Goal: Task Accomplishment & Management: Complete application form

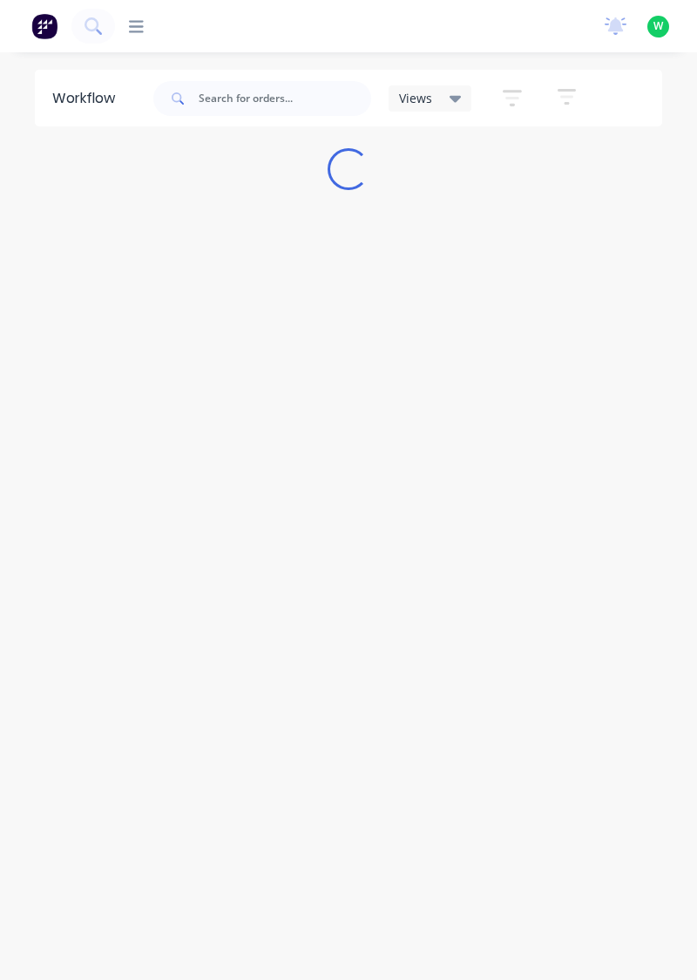
click at [139, 19] on icon at bounding box center [136, 26] width 15 height 17
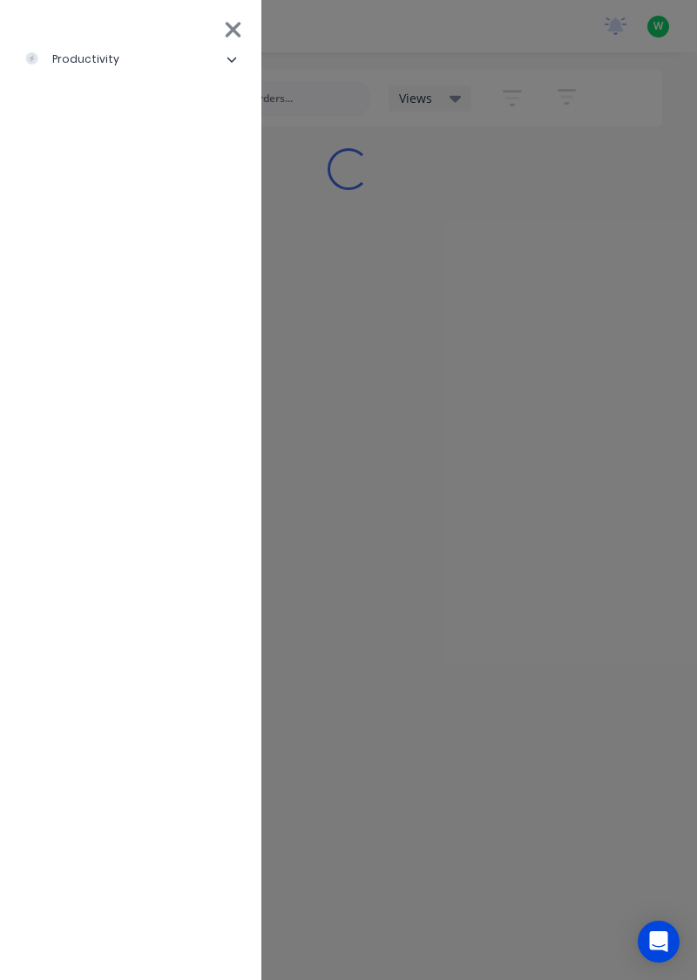
click at [77, 52] on div "productivity" at bounding box center [71, 59] width 95 height 16
click at [82, 238] on div "Timesheets" at bounding box center [84, 234] width 93 height 16
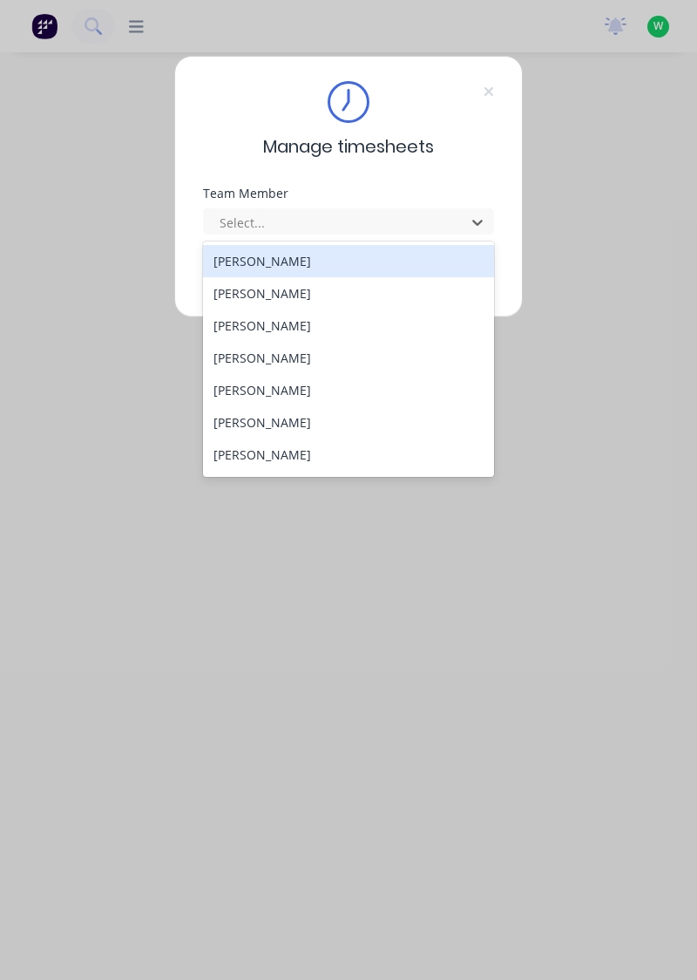
click at [235, 288] on div "[PERSON_NAME]" at bounding box center [349, 293] width 292 height 32
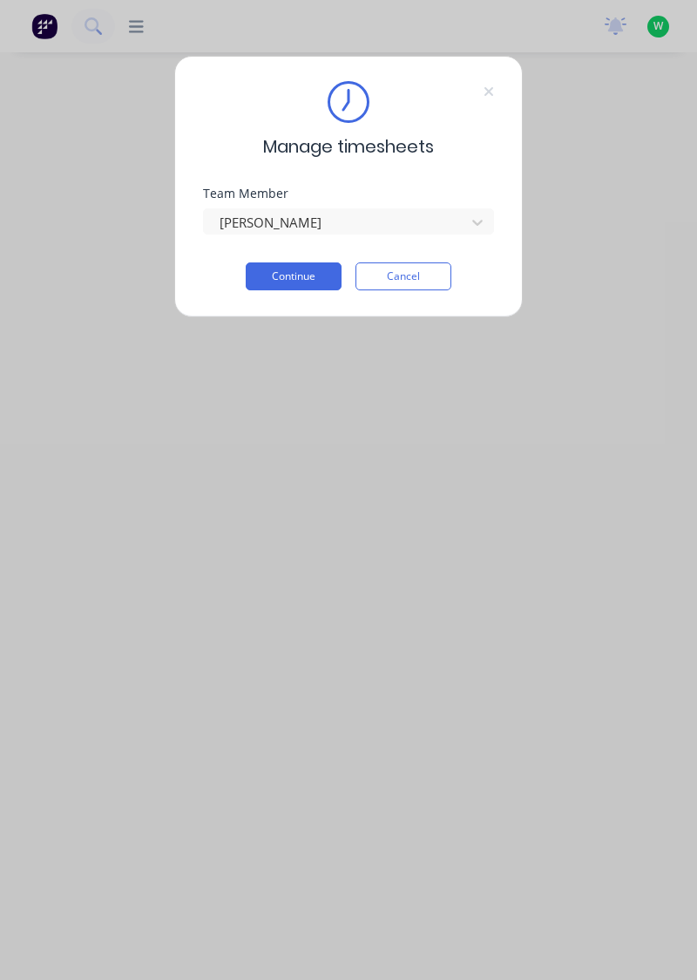
click at [288, 281] on button "Continue" at bounding box center [294, 276] width 96 height 28
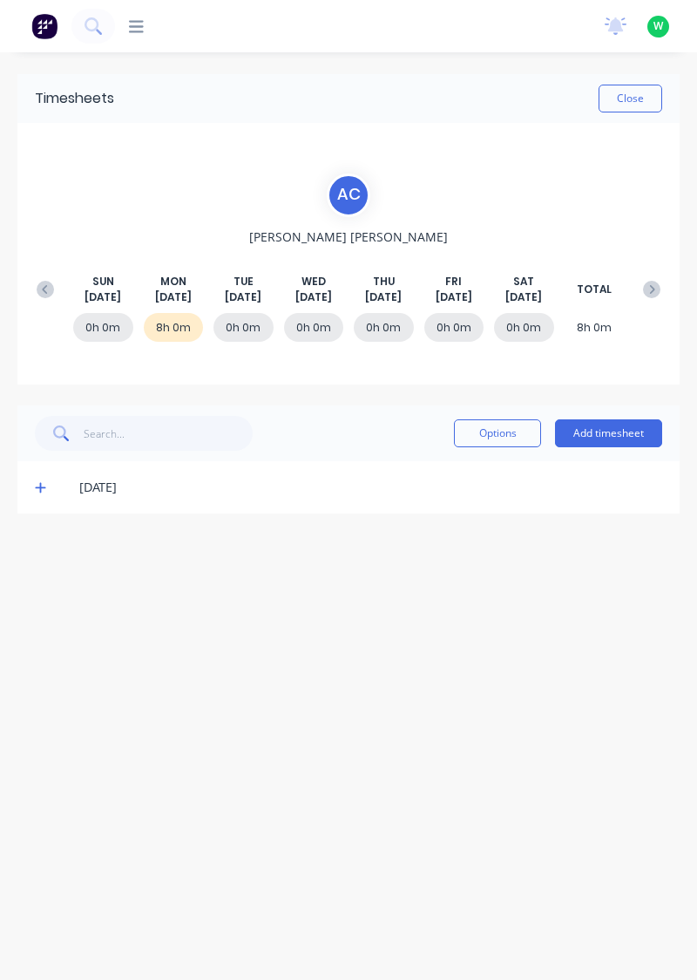
click at [37, 481] on icon at bounding box center [40, 487] width 11 height 12
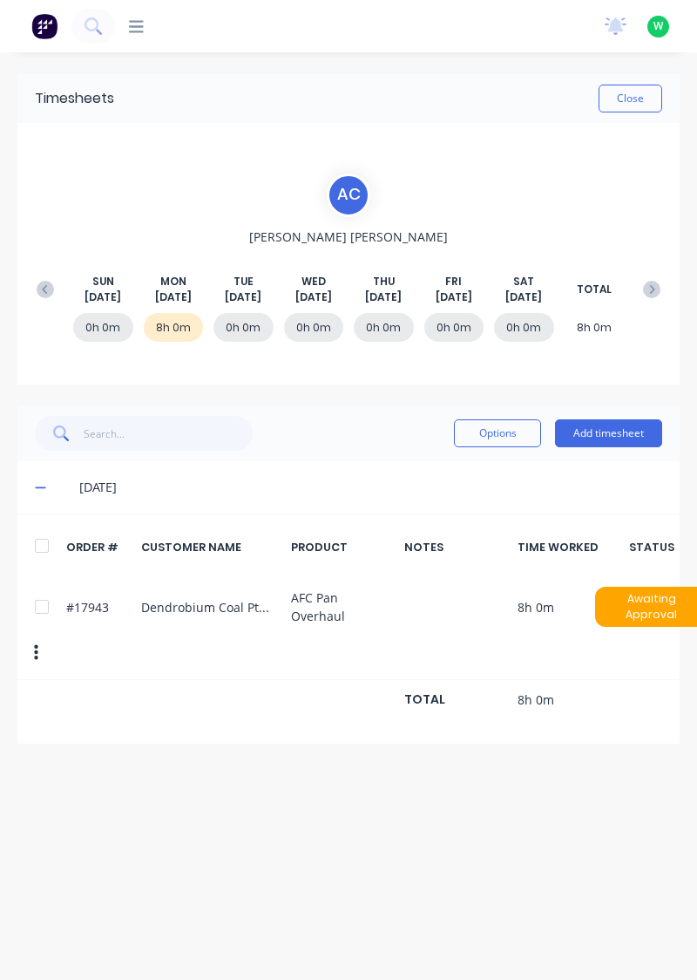
click at [602, 436] on button "Add timesheet" at bounding box center [608, 433] width 107 height 28
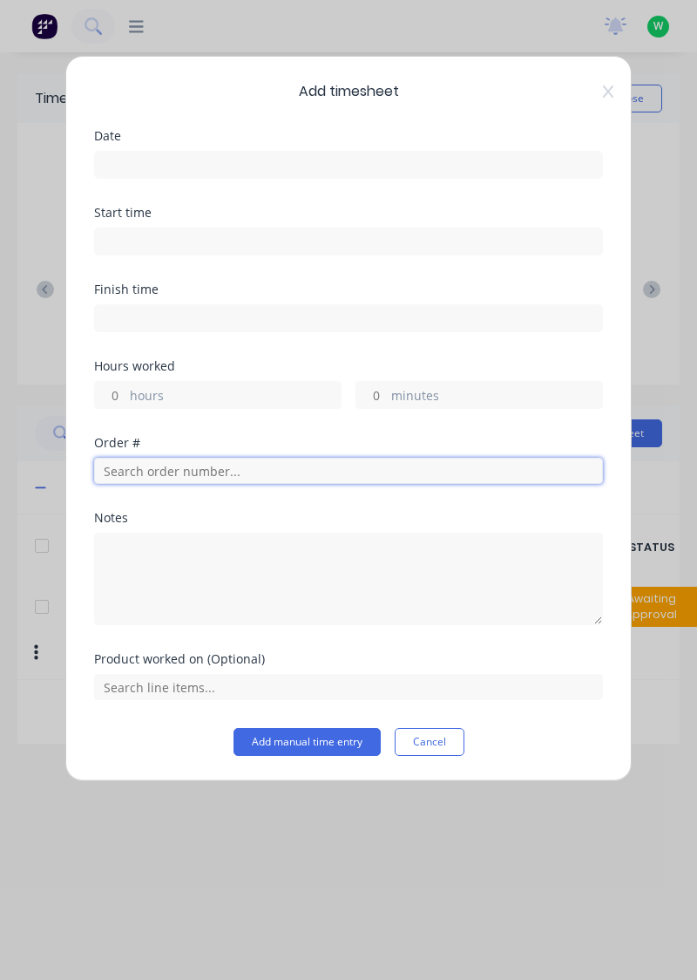
click at [283, 475] on input "text" at bounding box center [348, 471] width 509 height 26
type input "17943"
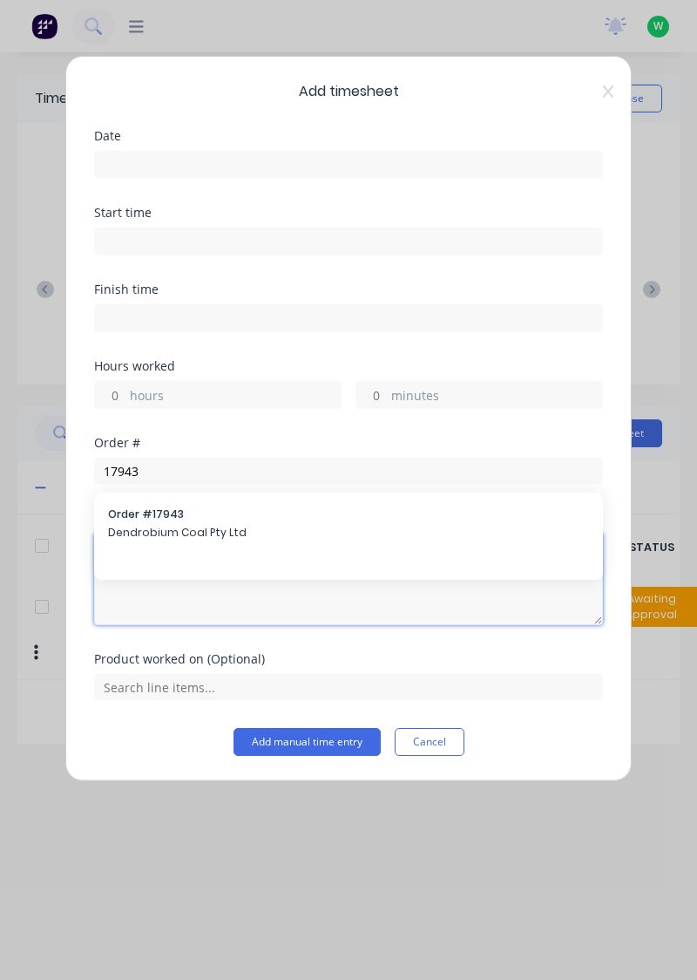
click at [148, 534] on textarea at bounding box center [348, 579] width 509 height 92
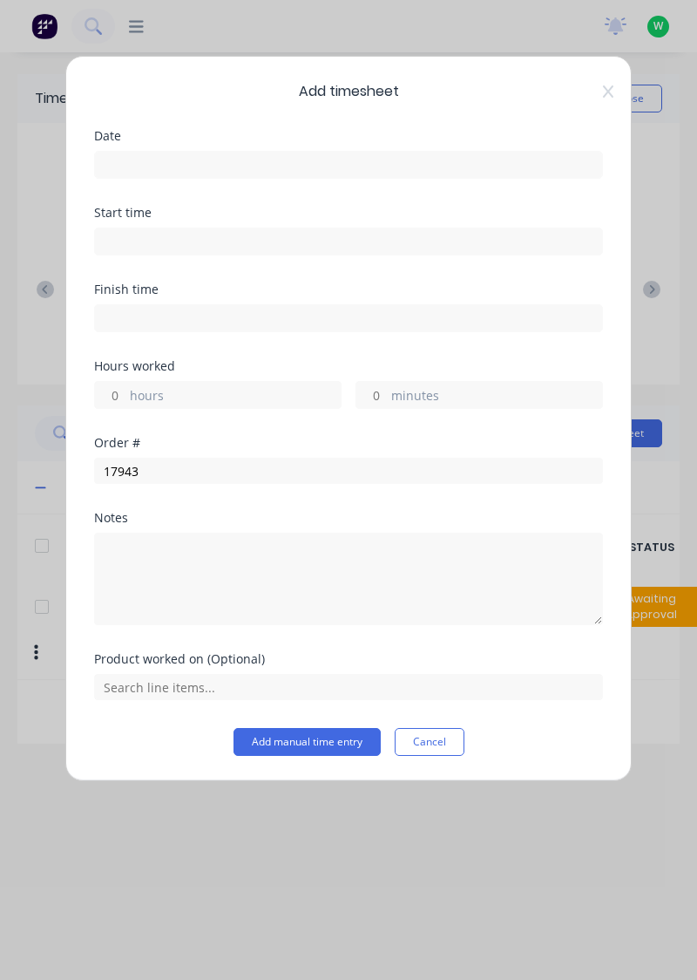
click at [612, 92] on icon at bounding box center [608, 92] width 10 height 14
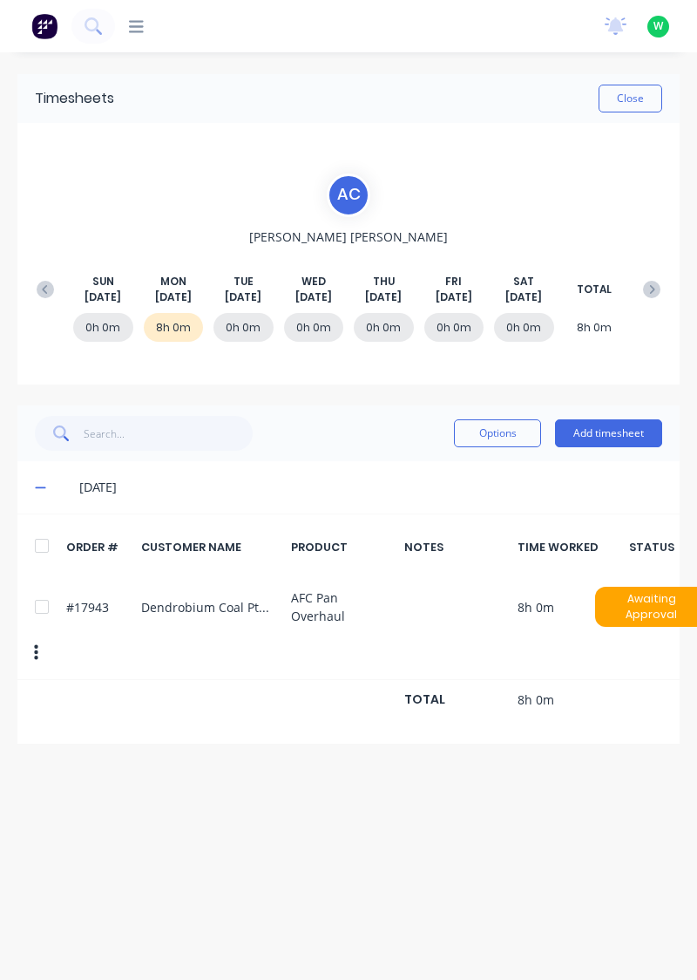
click at [621, 445] on button "Add timesheet" at bounding box center [608, 433] width 107 height 28
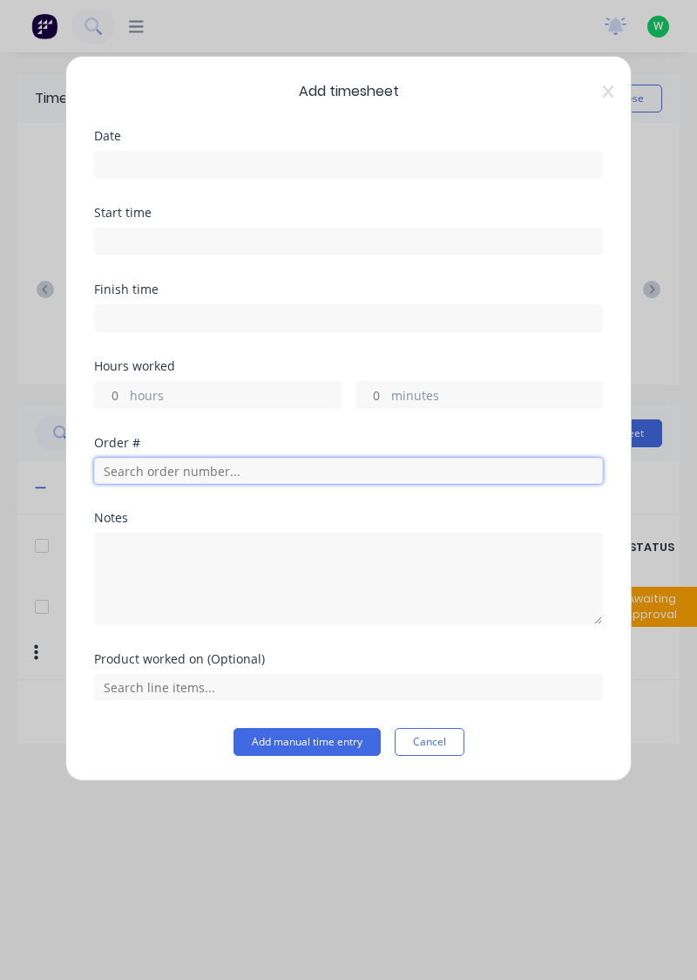
click at [316, 458] on input "text" at bounding box center [348, 471] width 509 height 26
type input "17943"
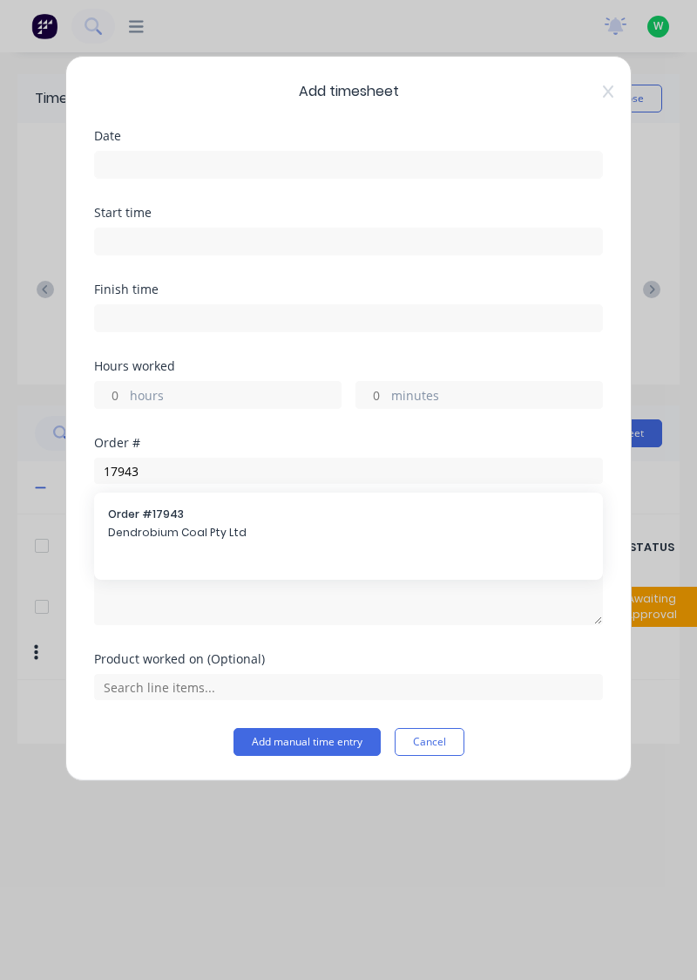
click at [248, 534] on span "Dendrobium Coal Pty Ltd" at bounding box center [348, 533] width 481 height 16
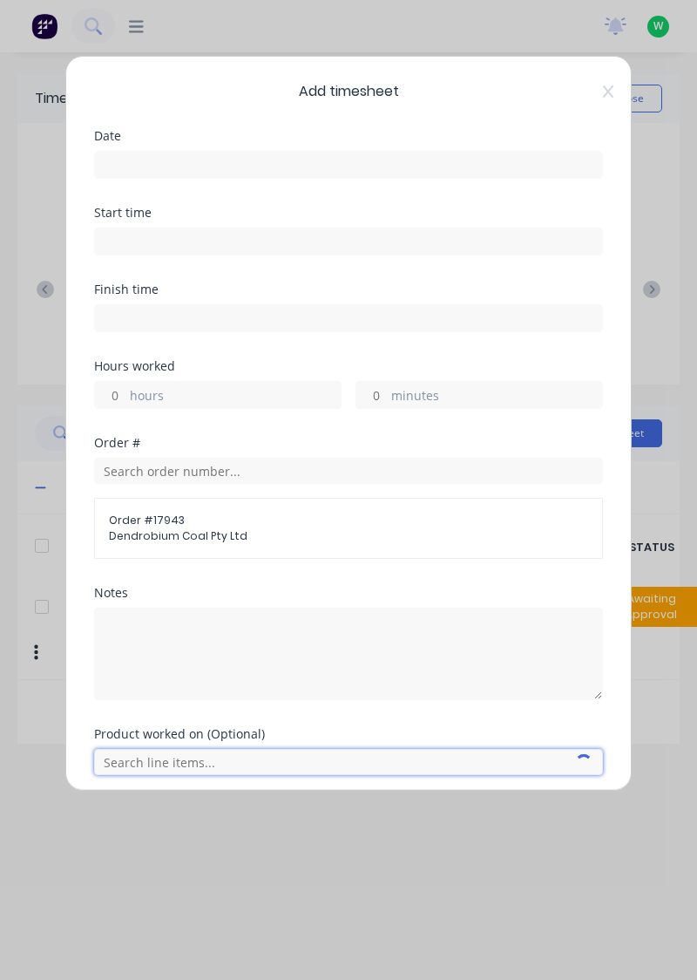
click at [249, 751] on input "text" at bounding box center [348, 762] width 509 height 26
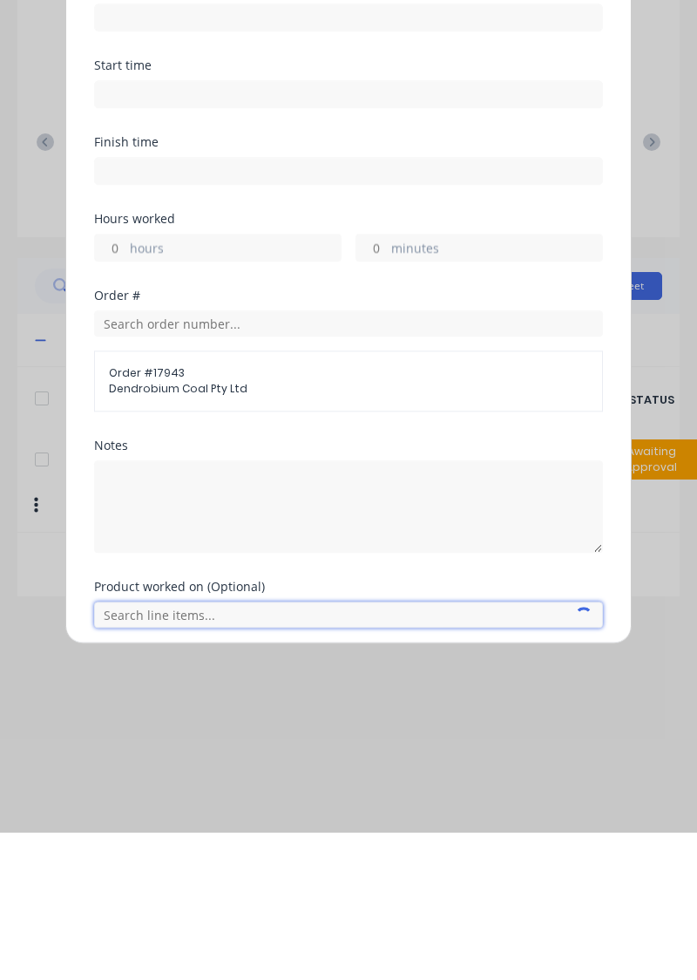
scroll to position [70, 0]
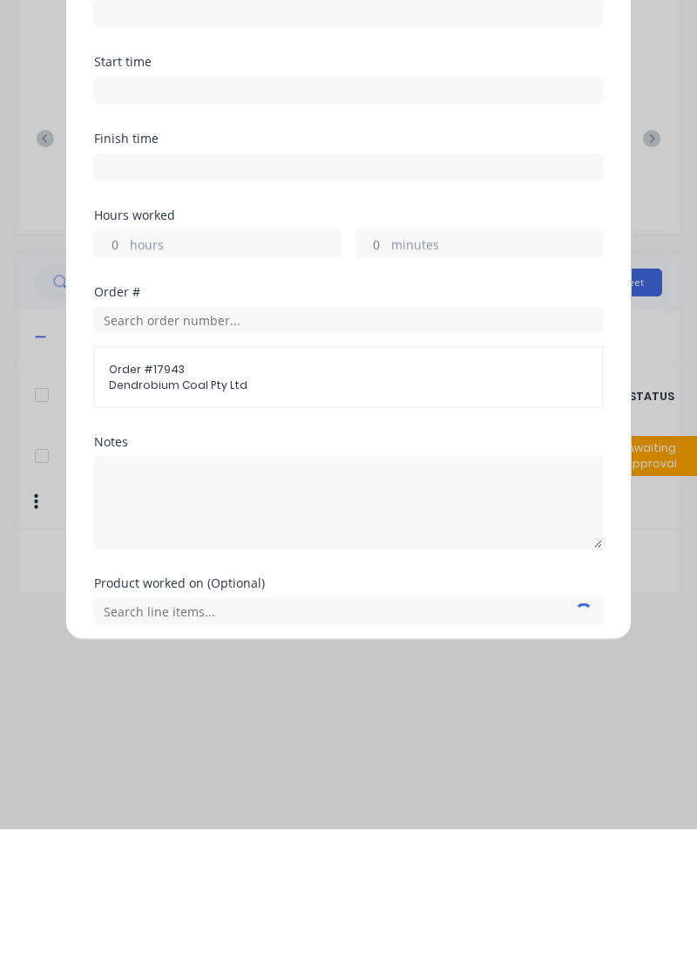
click at [247, 396] on label "hours" at bounding box center [235, 397] width 211 height 22
click at [126, 396] on input "hours" at bounding box center [110, 395] width 31 height 26
type input "8"
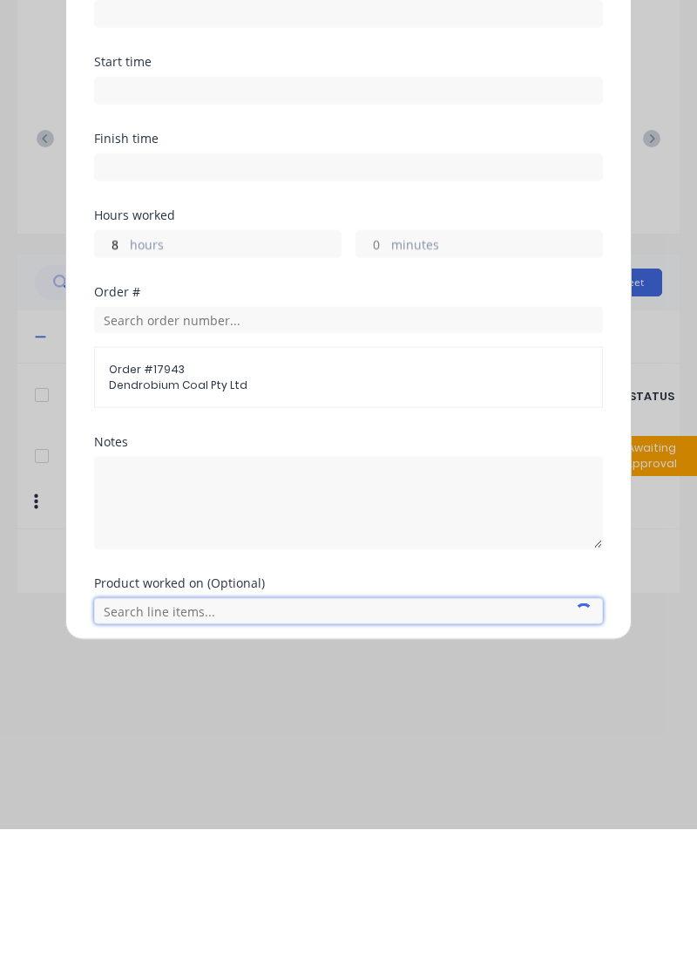
click at [314, 763] on input "text" at bounding box center [348, 762] width 509 height 26
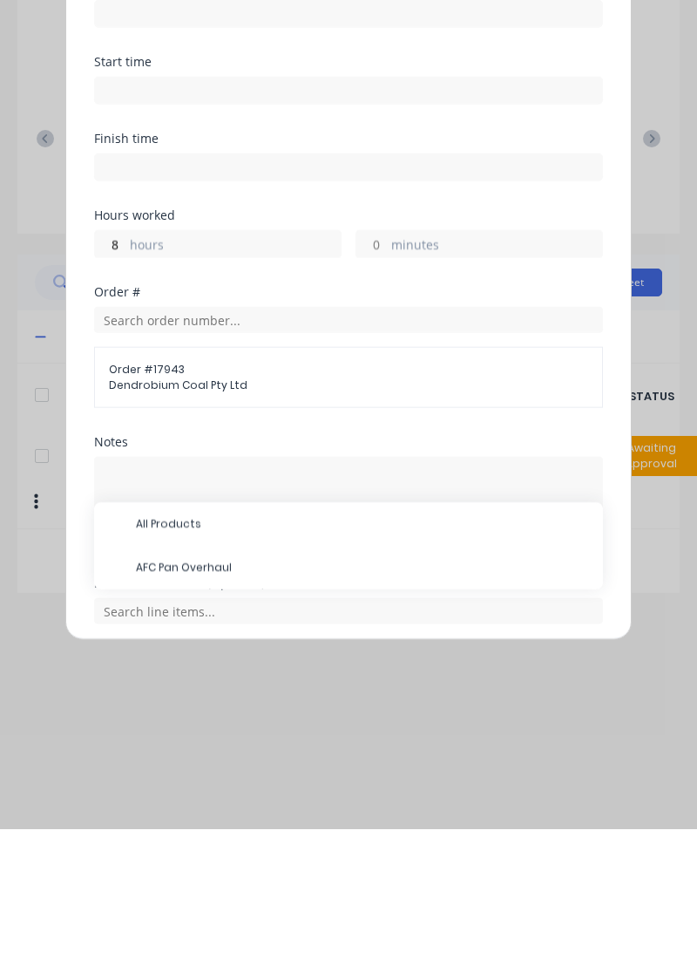
click at [263, 710] on span "AFC Pan Overhaul" at bounding box center [362, 718] width 453 height 16
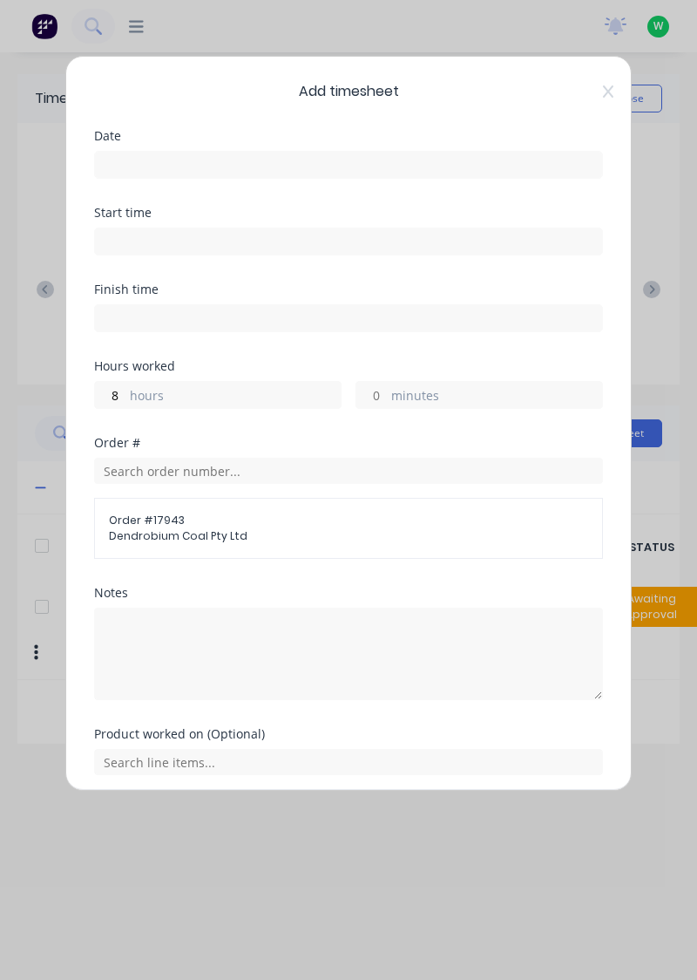
click at [223, 405] on label "hours" at bounding box center [235, 397] width 211 height 22
click at [126, 405] on input "8" at bounding box center [110, 395] width 31 height 26
type input "1"
click at [195, 394] on label "hours" at bounding box center [235, 397] width 211 height 22
click at [126, 394] on input "8" at bounding box center [110, 395] width 31 height 26
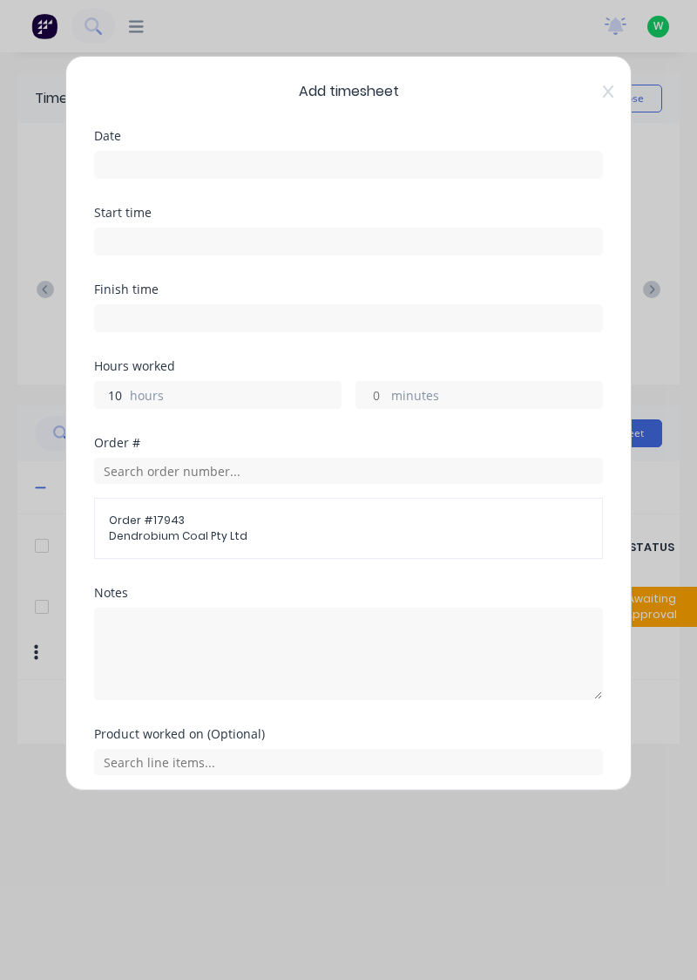
type input "10"
click at [284, 155] on input at bounding box center [348, 165] width 507 height 26
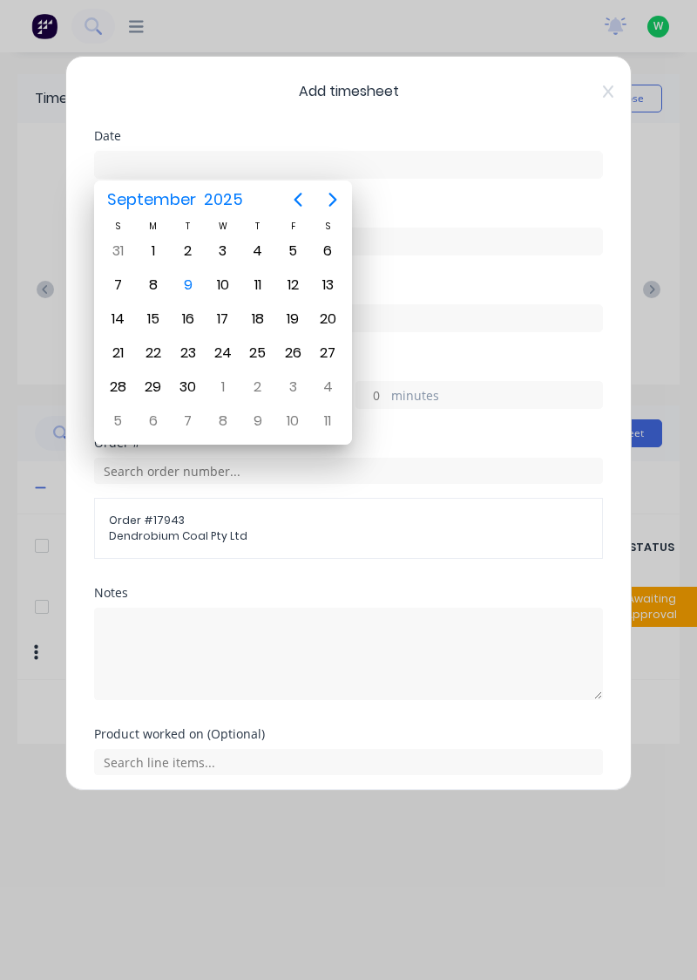
click at [187, 285] on div "9" at bounding box center [188, 285] width 26 height 26
type input "[DATE]"
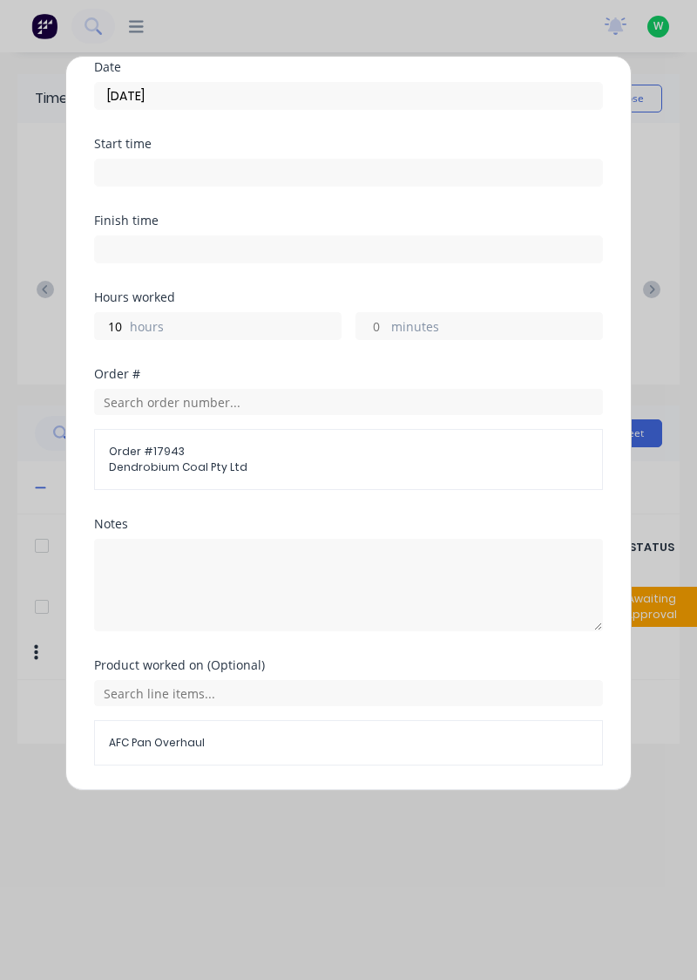
scroll to position [119, 0]
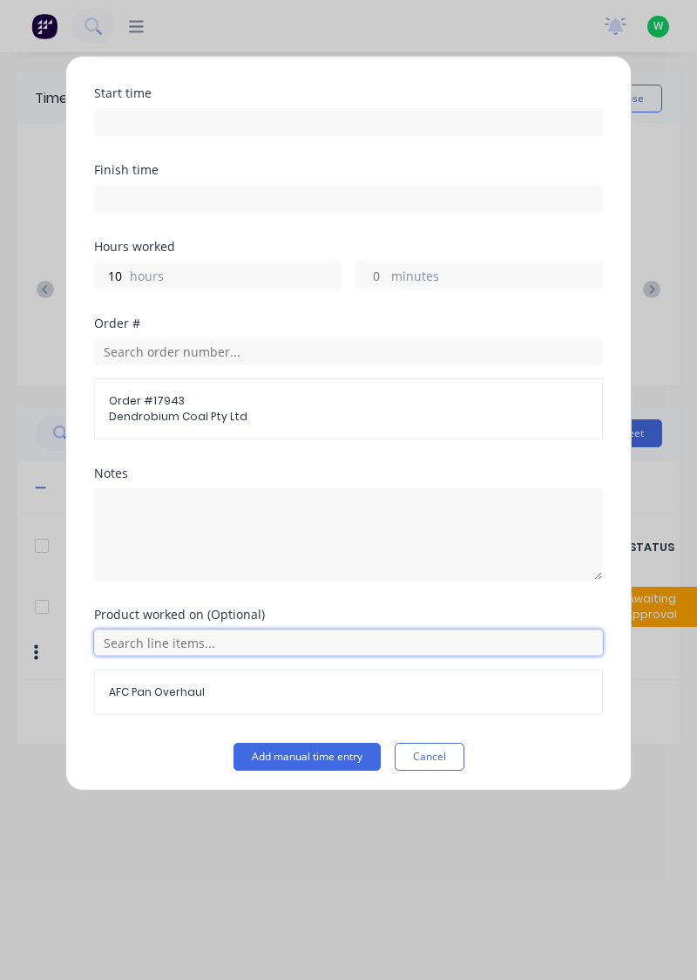
click at [330, 643] on input "text" at bounding box center [348, 642] width 509 height 26
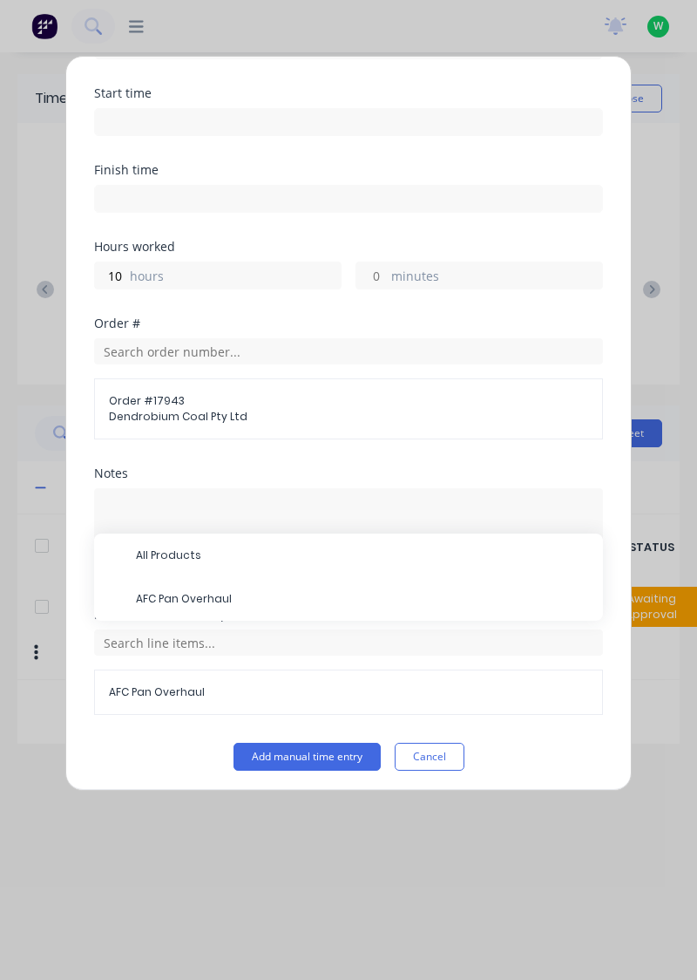
click at [328, 615] on div "AFC Pan Overhaul" at bounding box center [348, 599] width 509 height 44
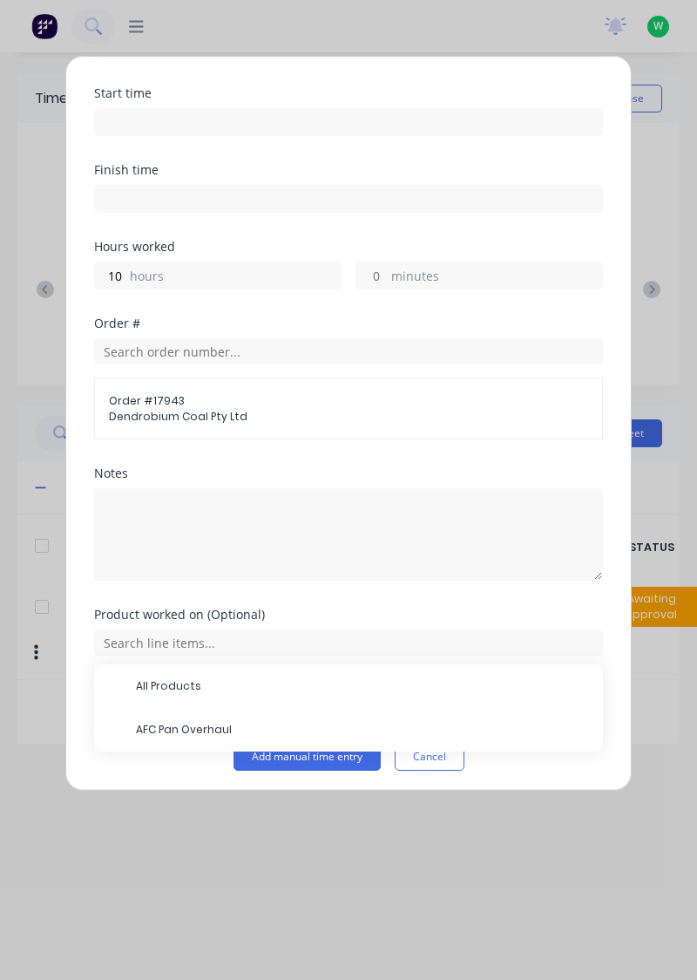
click at [185, 729] on span "AFC Pan Overhaul" at bounding box center [362, 730] width 453 height 16
click at [301, 756] on button "Add manual time entry" at bounding box center [307, 757] width 147 height 28
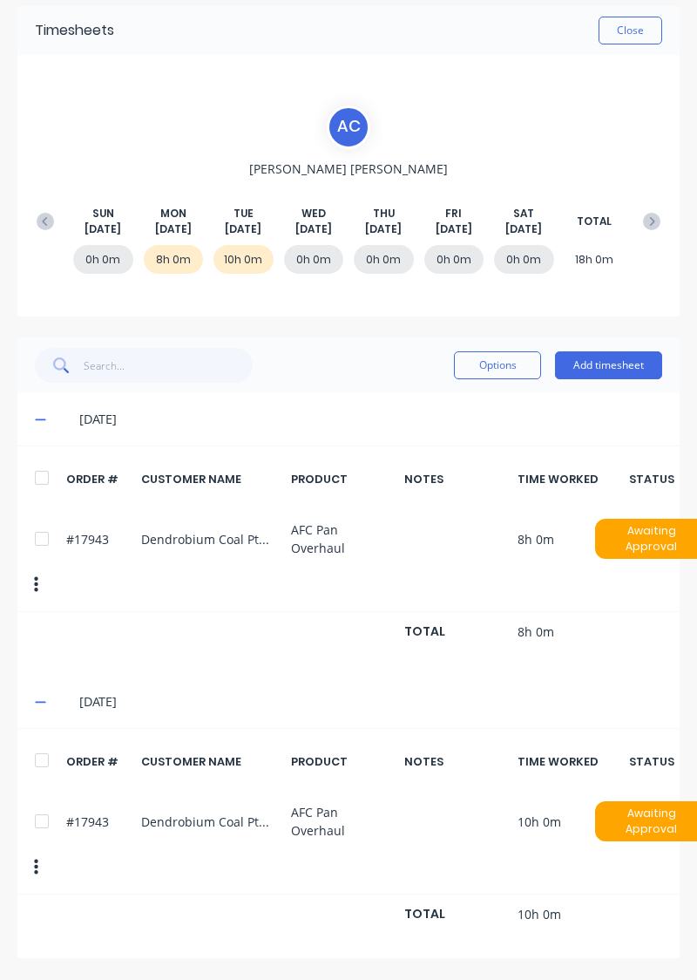
scroll to position [0, 0]
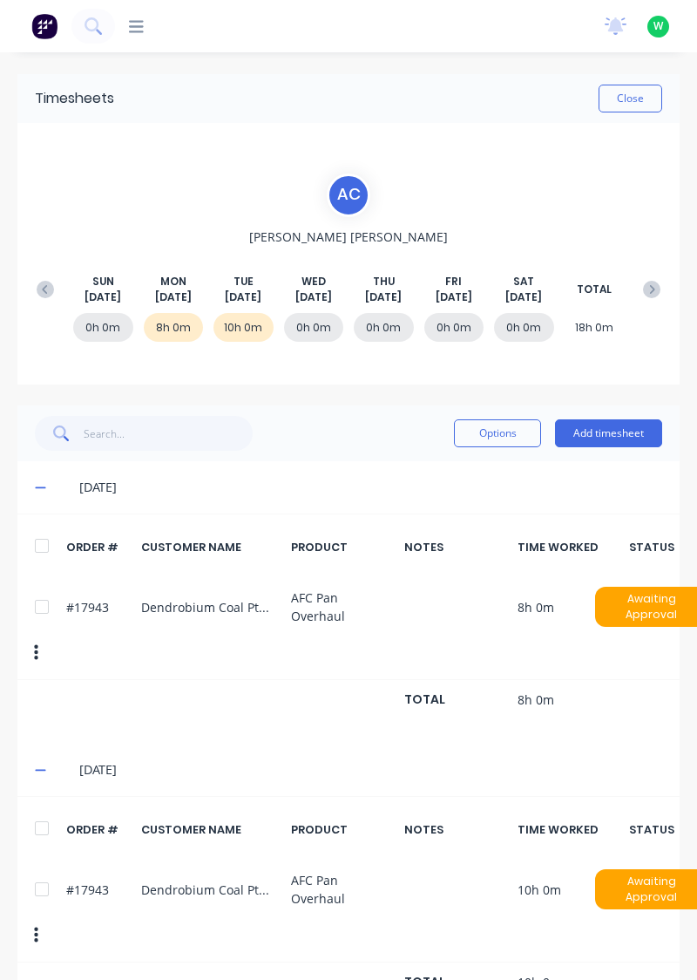
click at [642, 98] on button "Close" at bounding box center [631, 99] width 64 height 28
